Goal: Check status: Check status

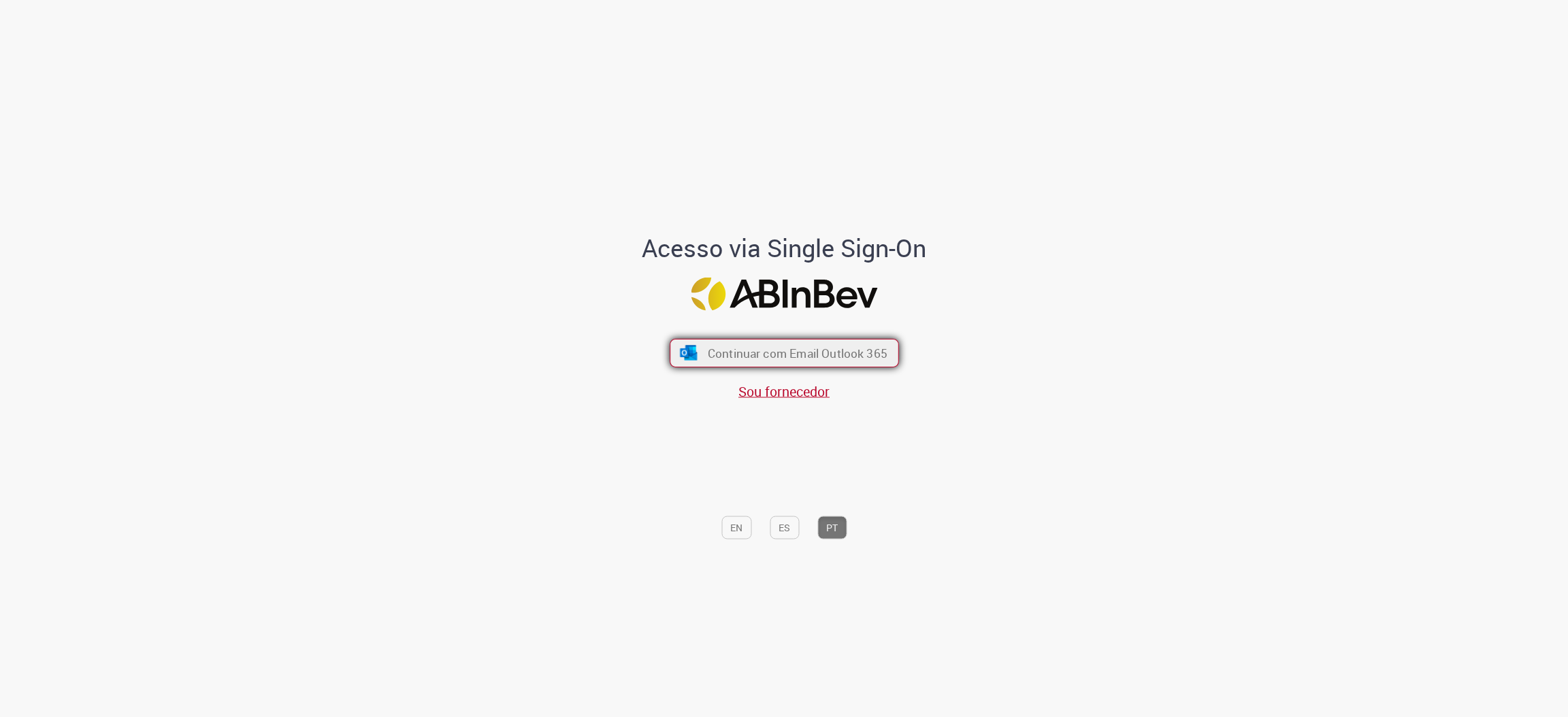
click at [777, 353] on span "Continuar com Email Outlook 365" at bounding box center [797, 353] width 180 height 16
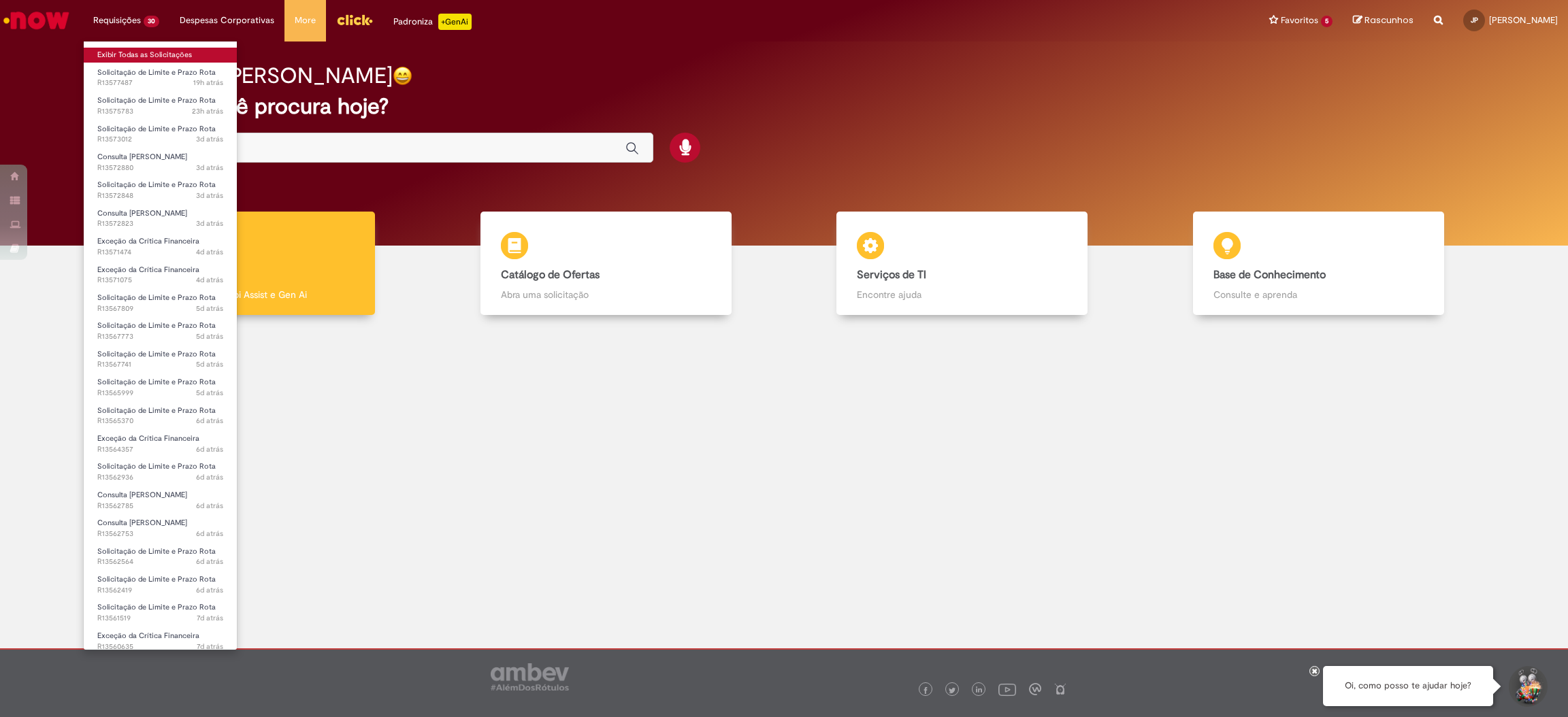
click at [116, 53] on link "Exibir Todas as Solicitações" at bounding box center [161, 55] width 153 height 15
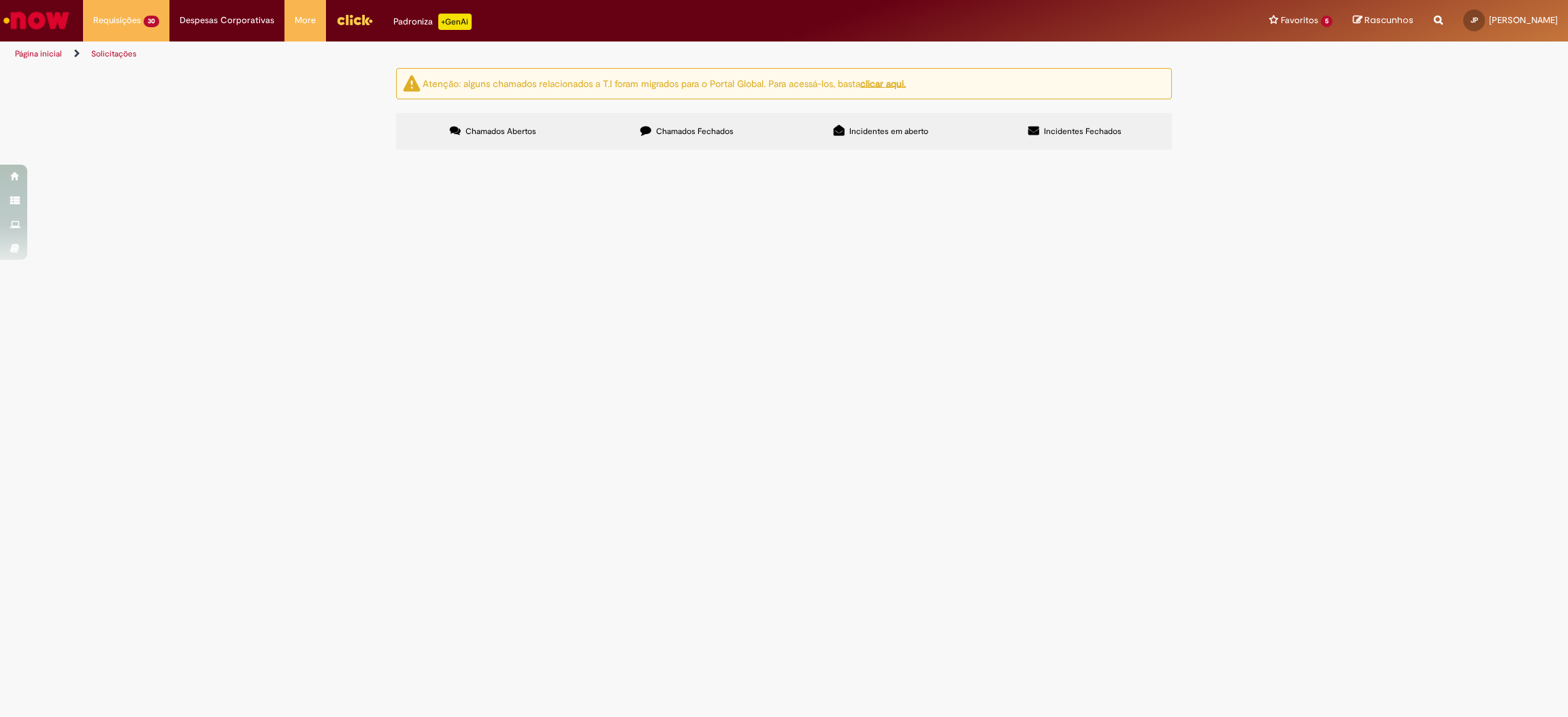
click at [635, 148] on label "Chamados Fechados" at bounding box center [687, 132] width 194 height 37
click at [0, 0] on icon at bounding box center [0, 0] width 0 height 0
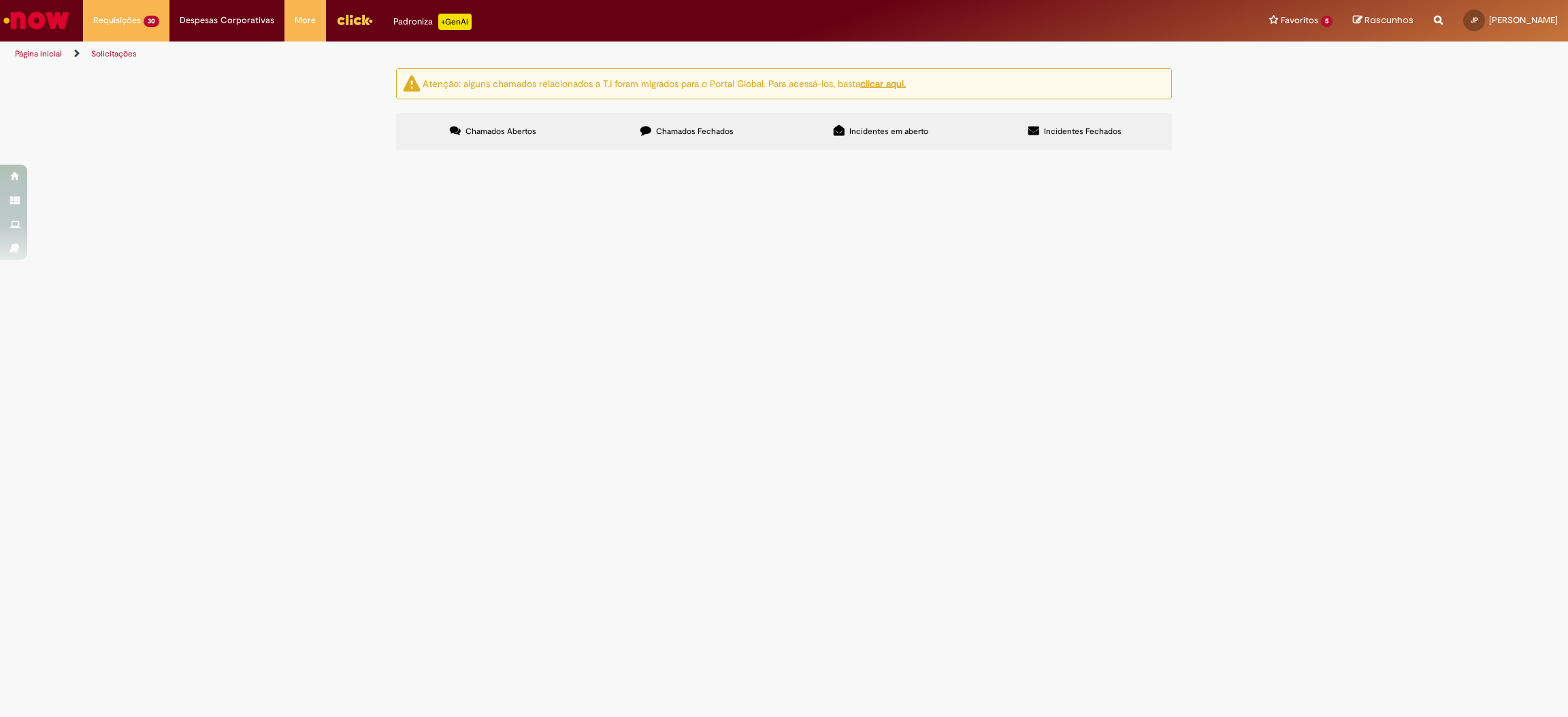
scroll to position [285, 0]
click at [0, 0] on icon at bounding box center [0, 0] width 0 height 0
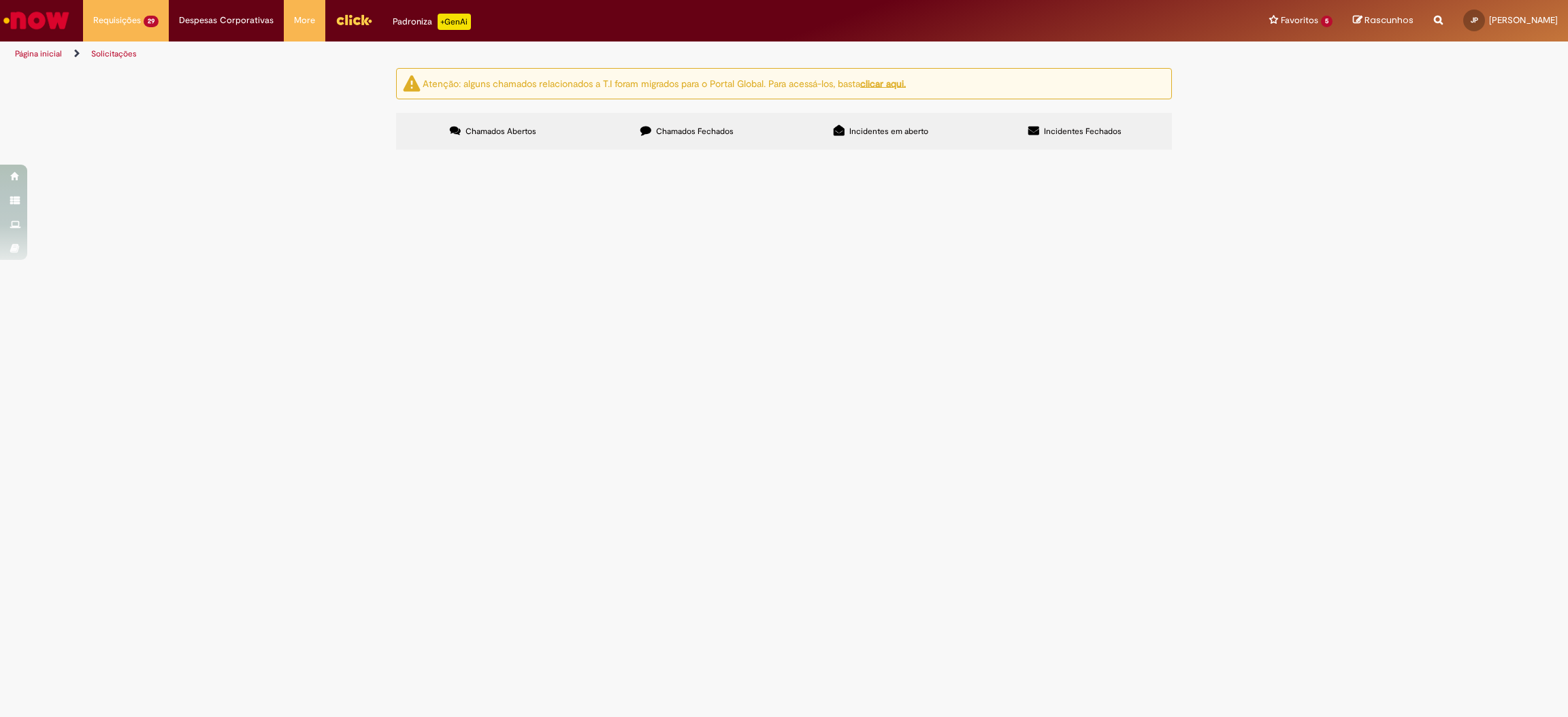
click at [0, 0] on link at bounding box center [0, 0] width 0 height 0
click at [0, 0] on icon at bounding box center [0, 0] width 0 height 0
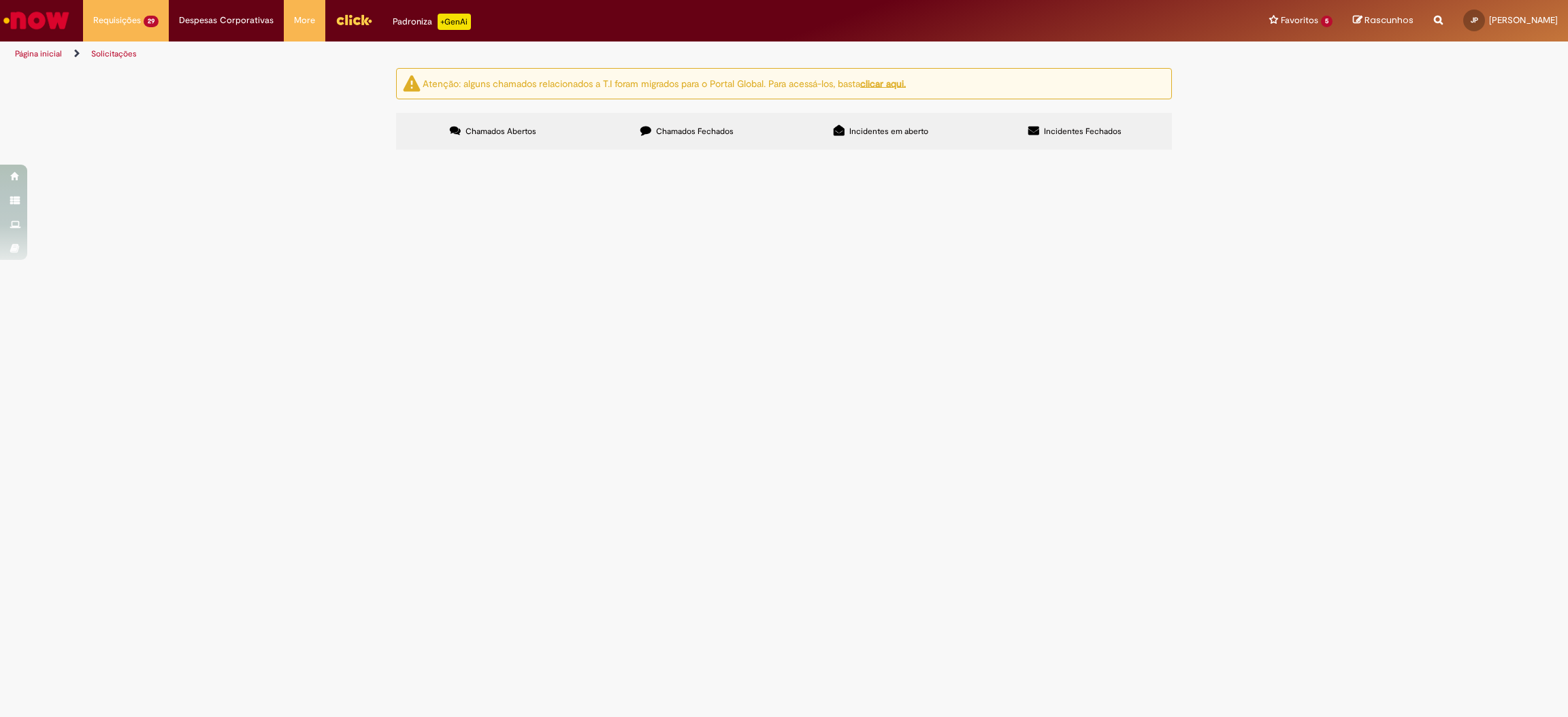
scroll to position [289, 0]
click at [0, 0] on icon at bounding box center [0, 0] width 0 height 0
click at [0, 0] on link at bounding box center [0, 0] width 0 height 0
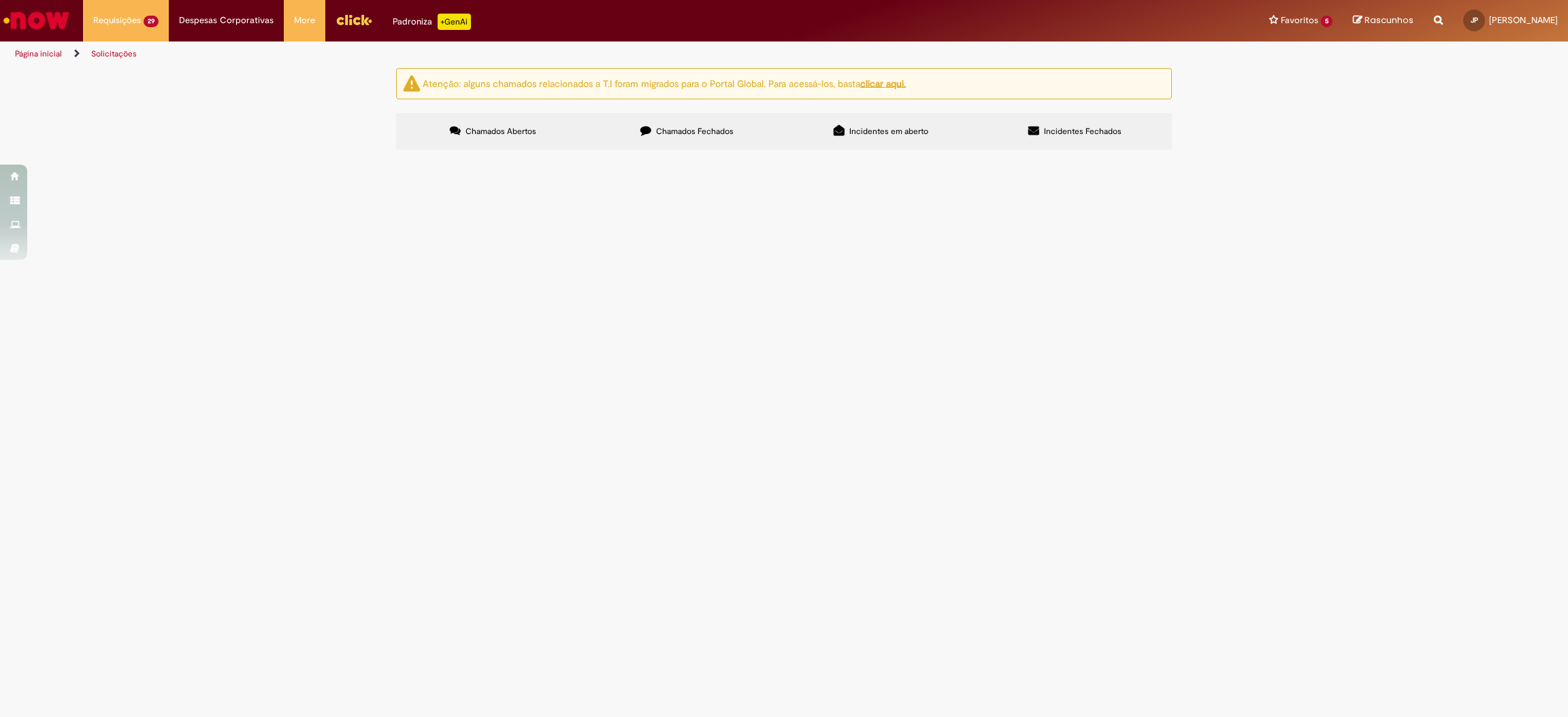
click at [0, 0] on icon at bounding box center [0, 0] width 0 height 0
click at [0, 0] on link at bounding box center [0, 0] width 0 height 0
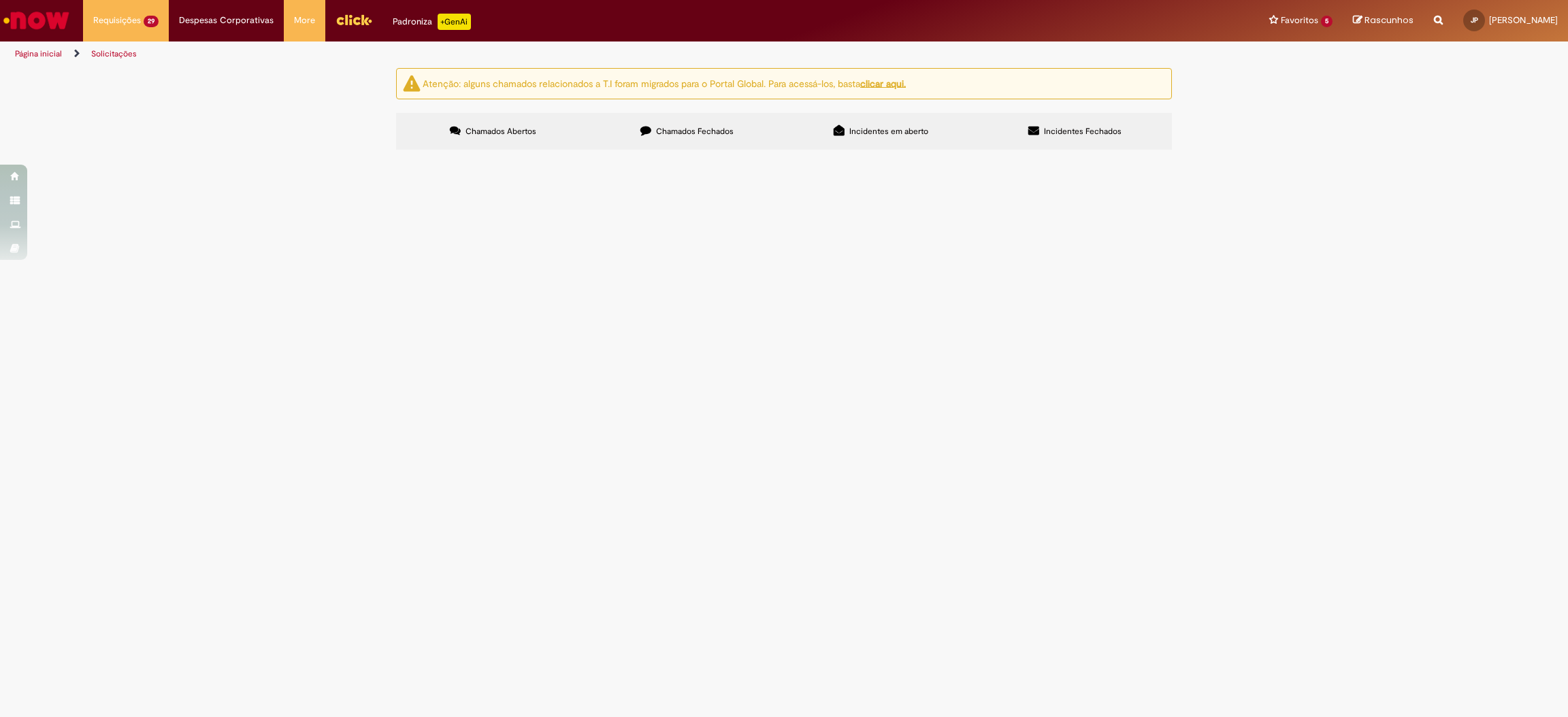
scroll to position [256, 0]
click at [0, 0] on icon at bounding box center [0, 0] width 0 height 0
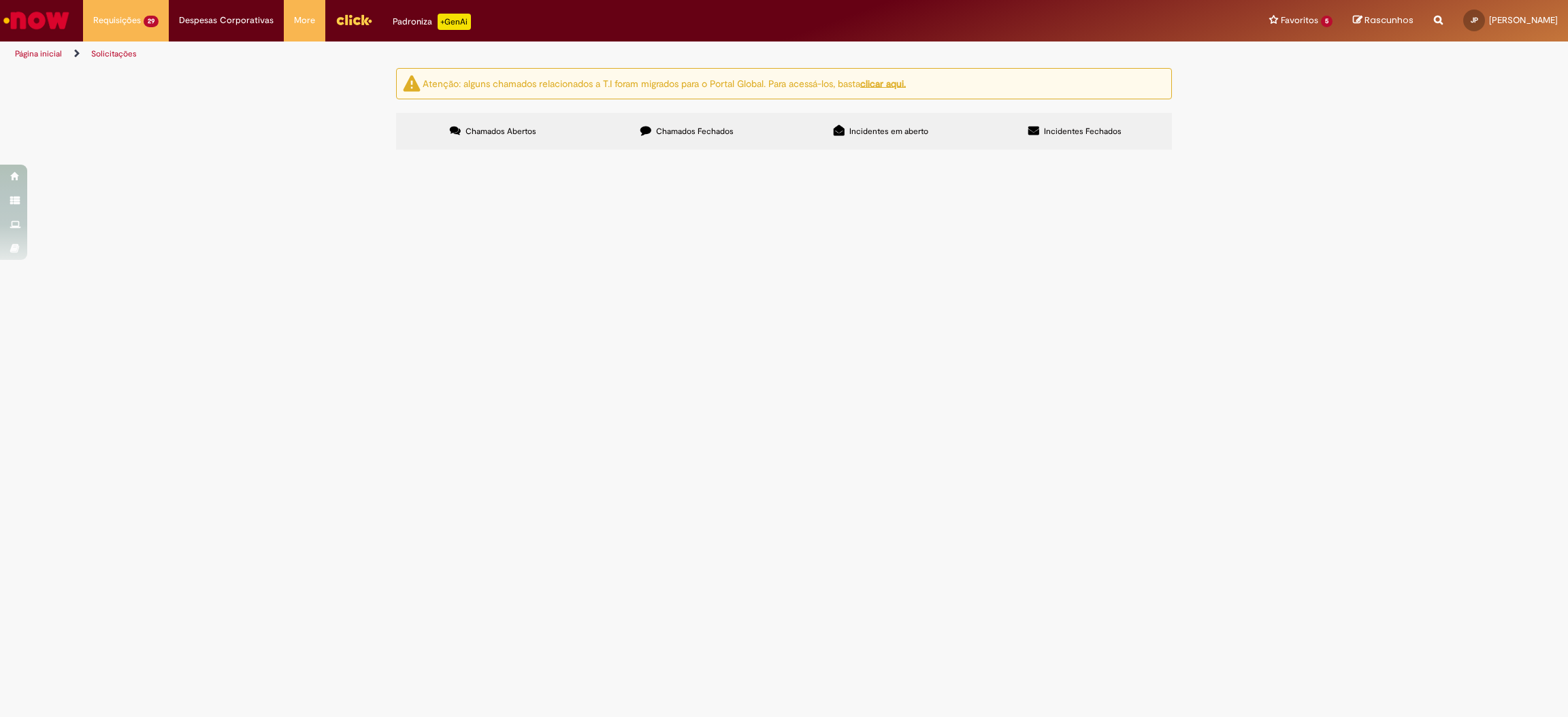
click at [0, 0] on link at bounding box center [0, 0] width 0 height 0
